Goal: Transaction & Acquisition: Purchase product/service

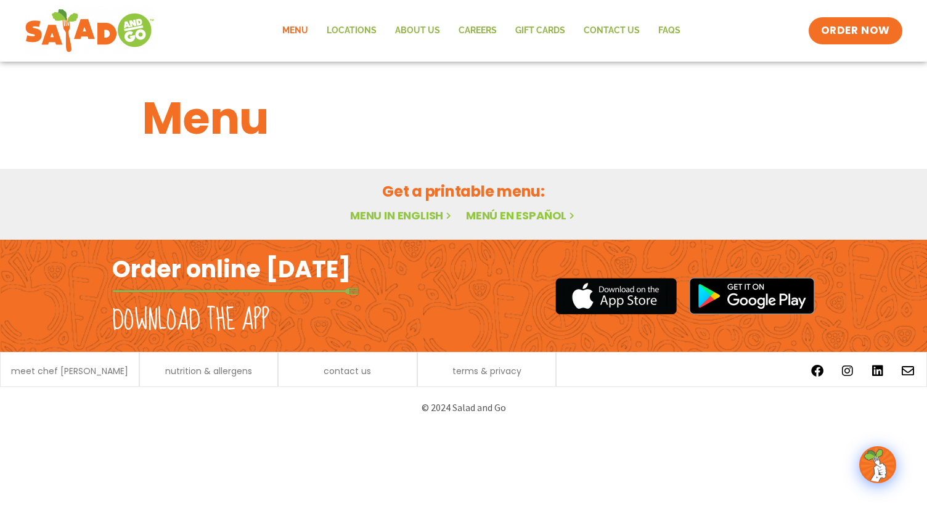
click at [420, 218] on link "Menu in English" at bounding box center [402, 215] width 104 height 15
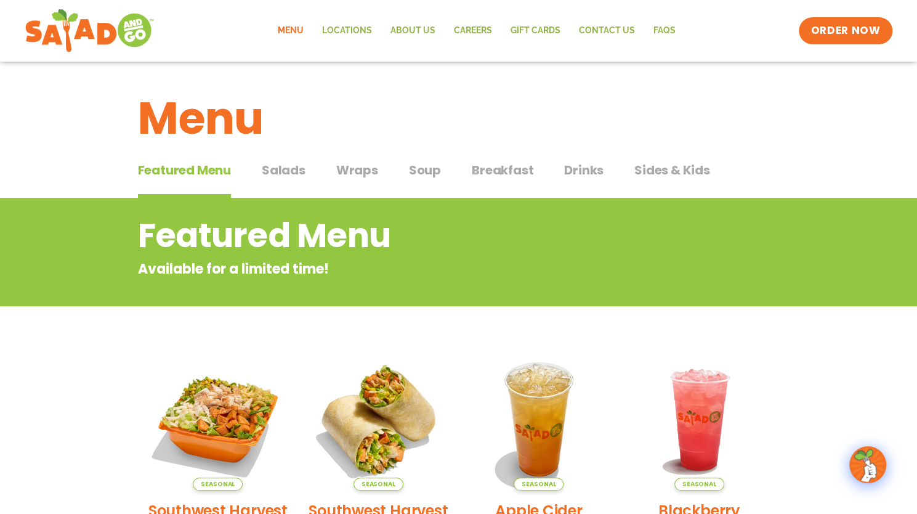
click at [299, 168] on span "Salads" at bounding box center [284, 170] width 44 height 18
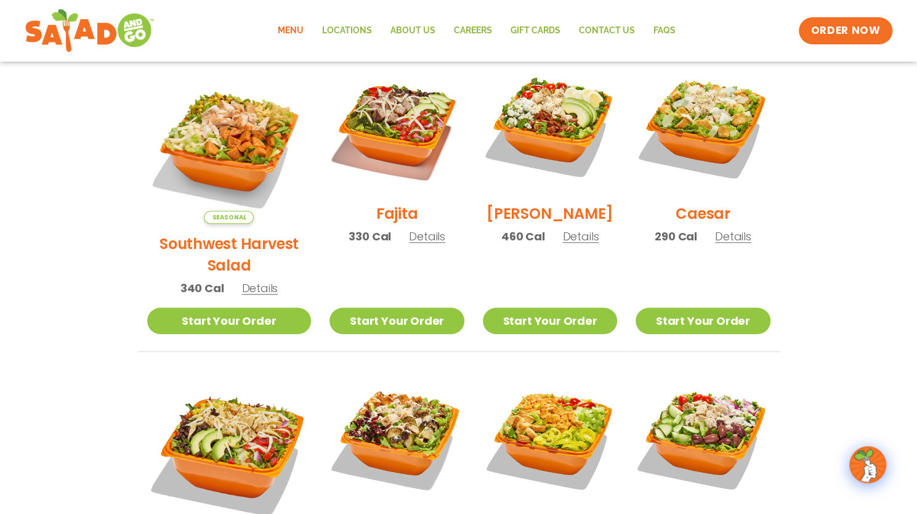
scroll to position [370, 0]
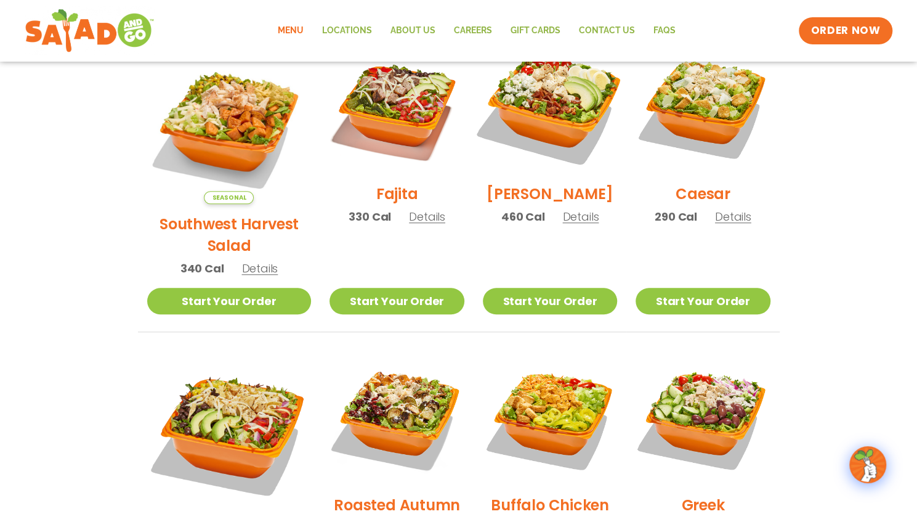
click at [569, 118] on img at bounding box center [550, 107] width 158 height 158
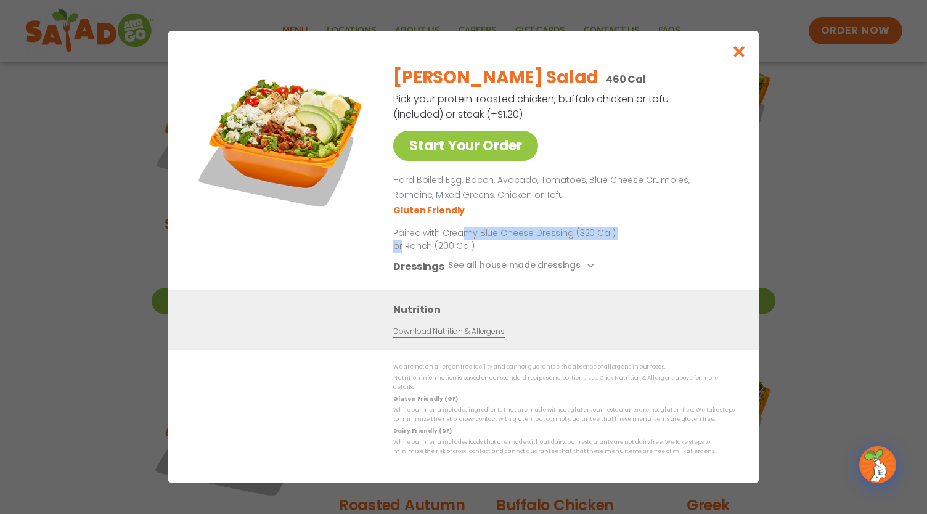
drag, startPoint x: 460, startPoint y: 238, endPoint x: 632, endPoint y: 238, distance: 172.5
click at [632, 238] on div "[PERSON_NAME] Salad 460 Cal Pick your protein: roasted chicken, buffalo chicken…" at bounding box center [561, 172] width 336 height 234
click at [632, 247] on div "[PERSON_NAME] Salad 460 Cal Pick your protein: roasted chicken, buffalo chicken…" at bounding box center [561, 172] width 336 height 234
drag, startPoint x: 468, startPoint y: 255, endPoint x: 391, endPoint y: 259, distance: 77.1
click at [391, 259] on div "Start Your Order [PERSON_NAME] Salad 460 Cal Pick your protein: roasted chicken…" at bounding box center [463, 172] width 542 height 234
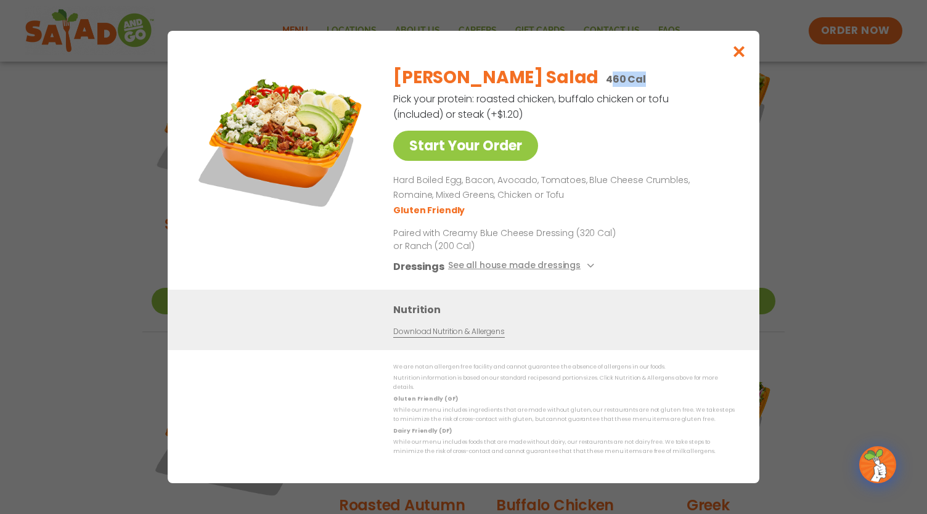
drag, startPoint x: 501, startPoint y: 80, endPoint x: 534, endPoint y: 85, distance: 33.0
click at [606, 85] on p "460 Cal" at bounding box center [626, 78] width 40 height 15
click at [738, 57] on icon "Close modal" at bounding box center [738, 51] width 15 height 13
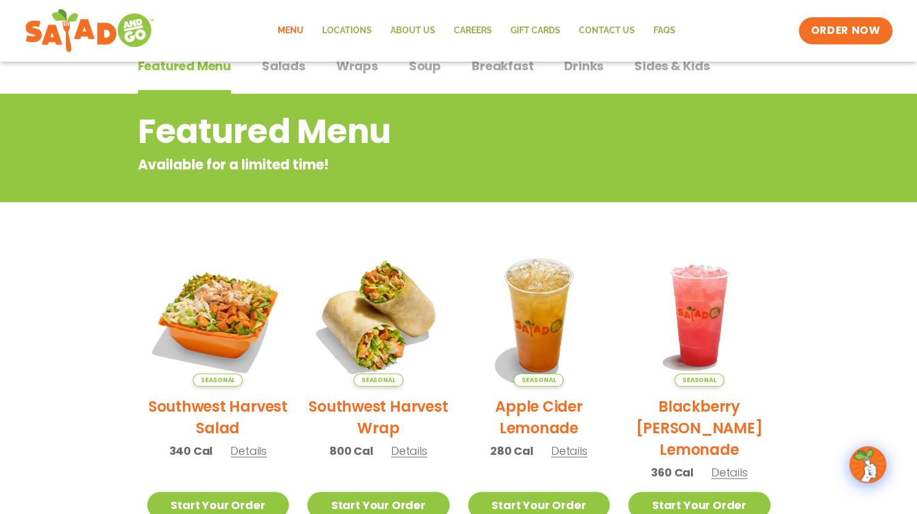
scroll to position [308, 0]
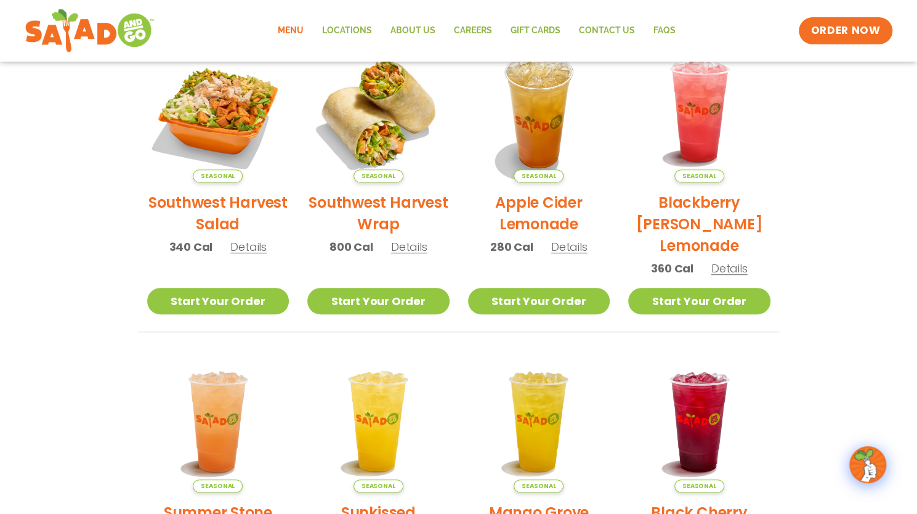
click at [248, 201] on h2 "Southwest Harvest Salad" at bounding box center [218, 213] width 142 height 43
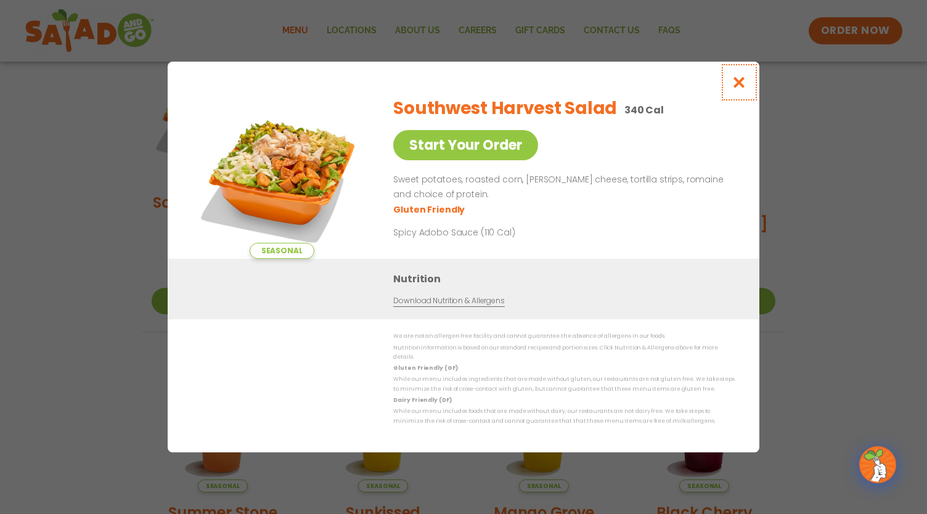
click at [742, 89] on icon "Close modal" at bounding box center [738, 82] width 15 height 13
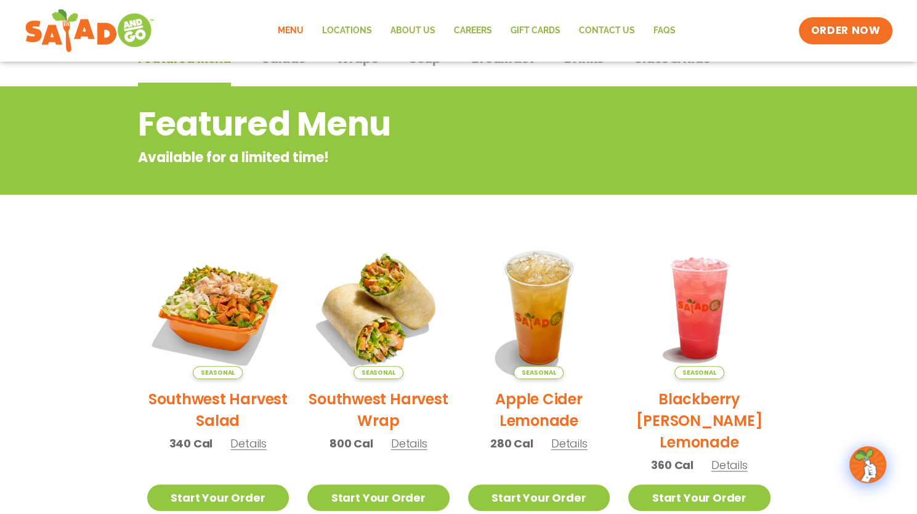
scroll to position [0, 0]
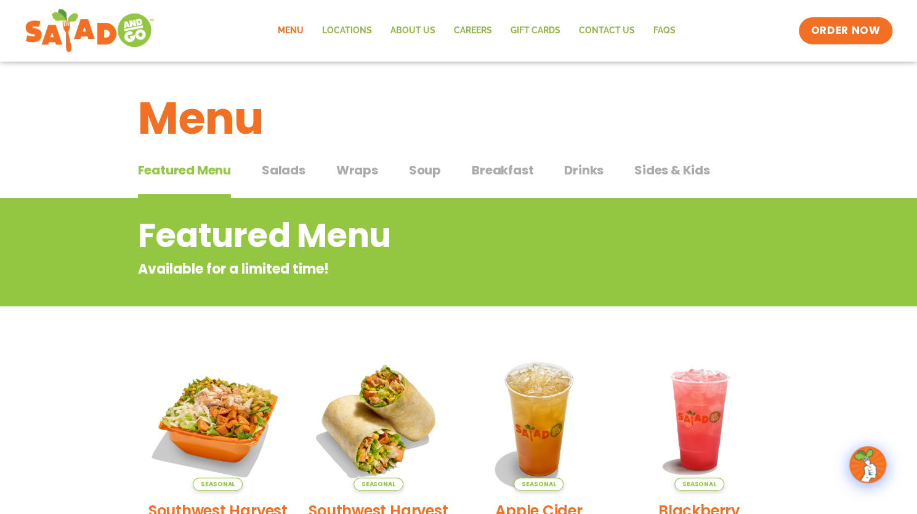
click at [299, 174] on span "Salads" at bounding box center [284, 170] width 44 height 18
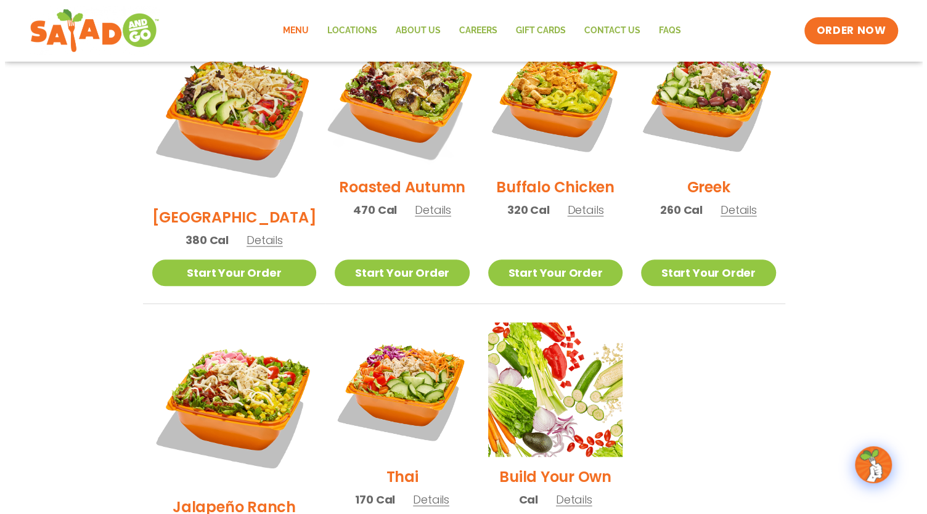
scroll to position [739, 0]
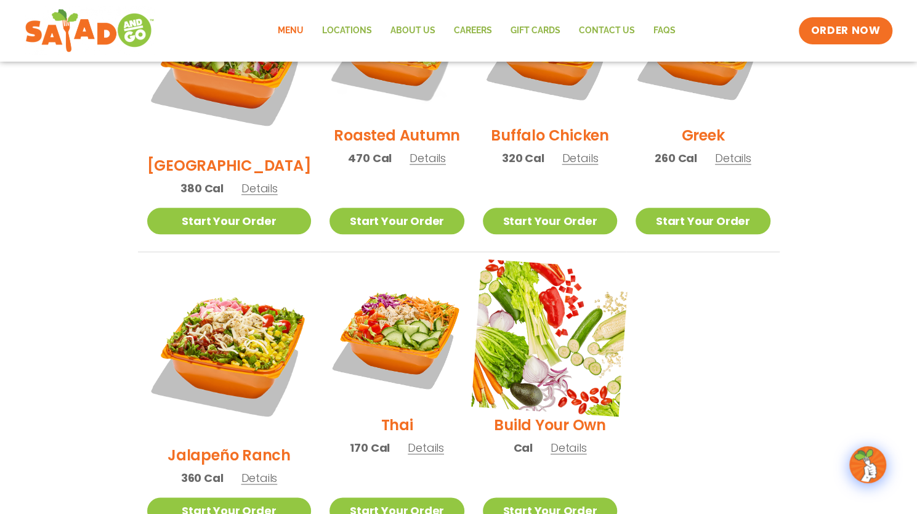
click at [551, 359] on img at bounding box center [550, 338] width 158 height 158
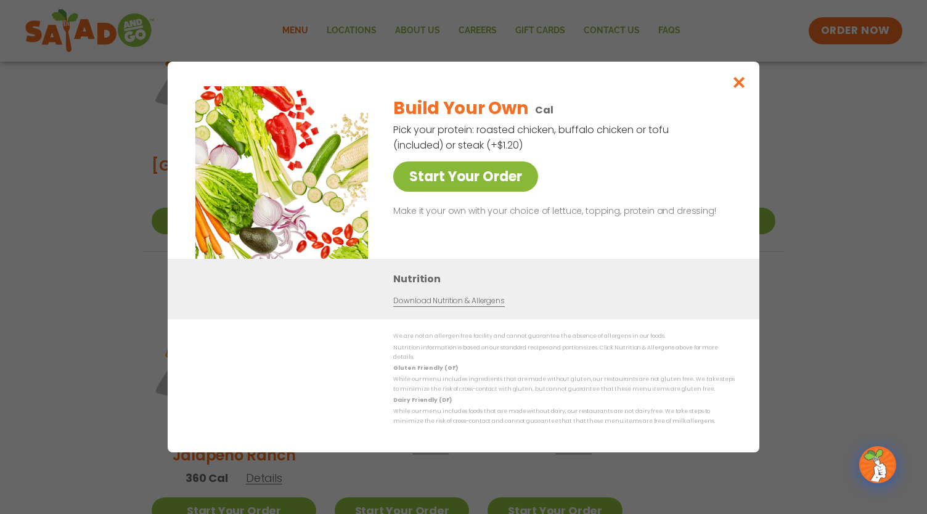
click at [464, 184] on link "Start Your Order" at bounding box center [465, 176] width 145 height 30
